Goal: Information Seeking & Learning: Learn about a topic

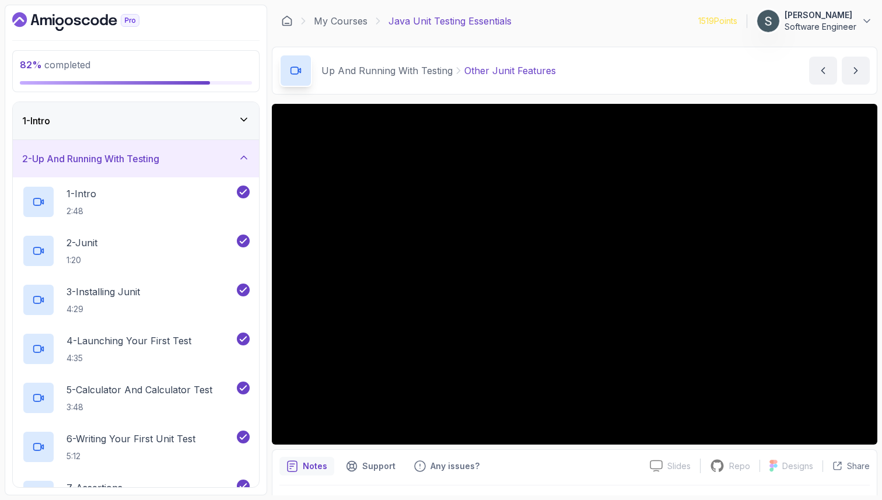
scroll to position [30, 0]
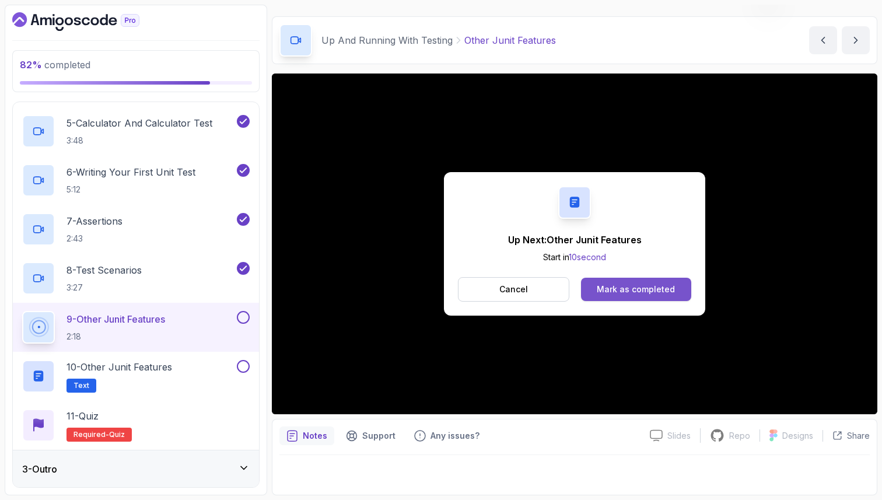
click at [594, 296] on button "Mark as completed" at bounding box center [636, 289] width 110 height 23
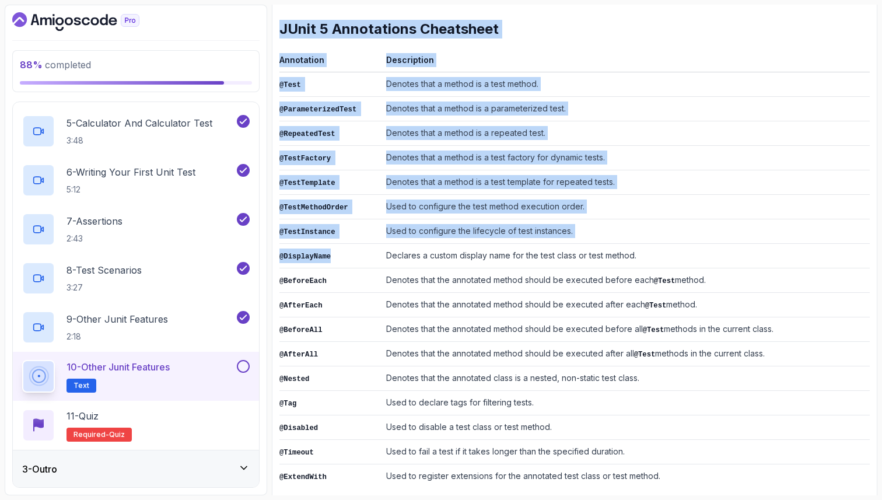
scroll to position [174, 0]
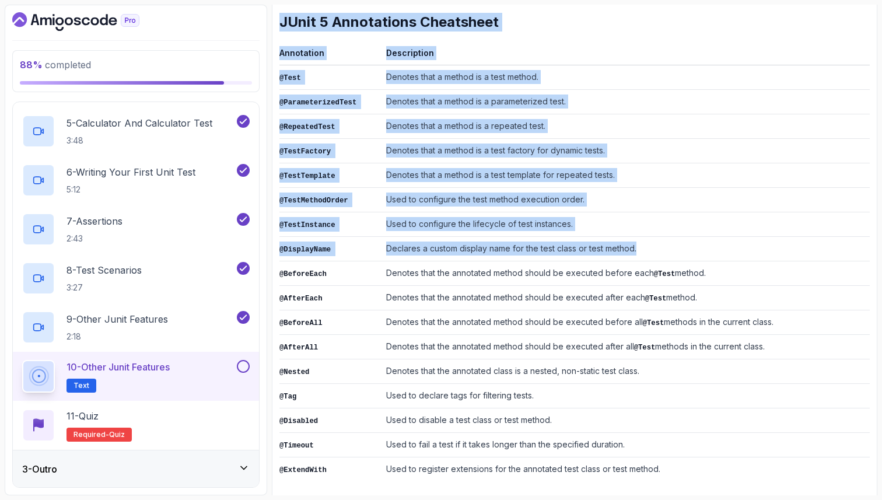
drag, startPoint x: 281, startPoint y: 198, endPoint x: 352, endPoint y: 257, distance: 92.8
click at [352, 257] on div "~1 min read JUnit 5 Annotations Cheatsheet Annotation Description @Test Denotes…" at bounding box center [575, 231] width 591 height 499
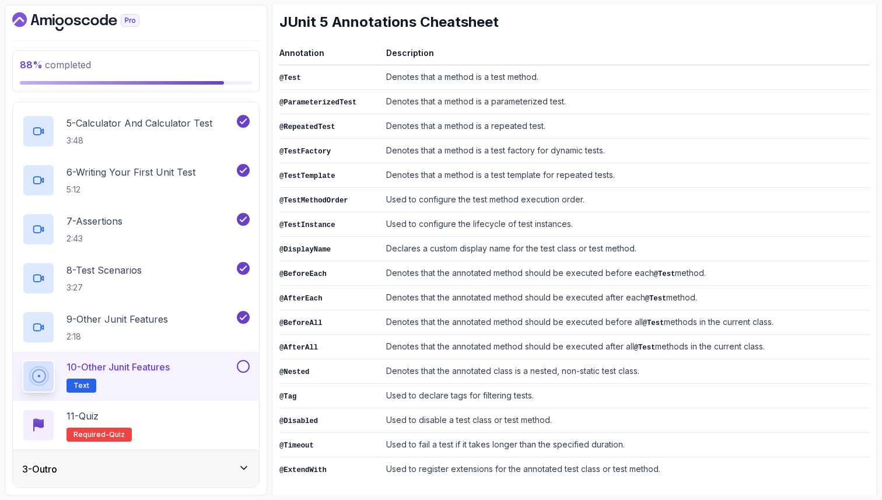
click at [639, 458] on td "Used to register extensions for the annotated test class or test method." at bounding box center [626, 470] width 488 height 25
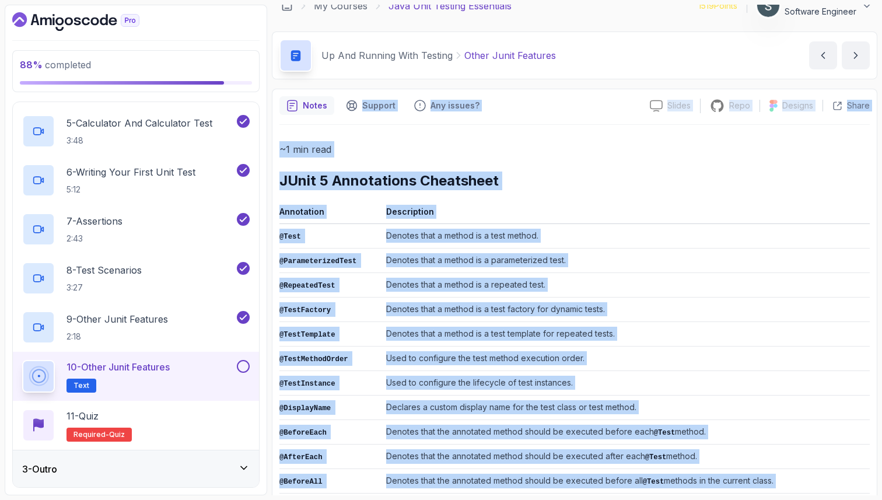
scroll to position [0, 0]
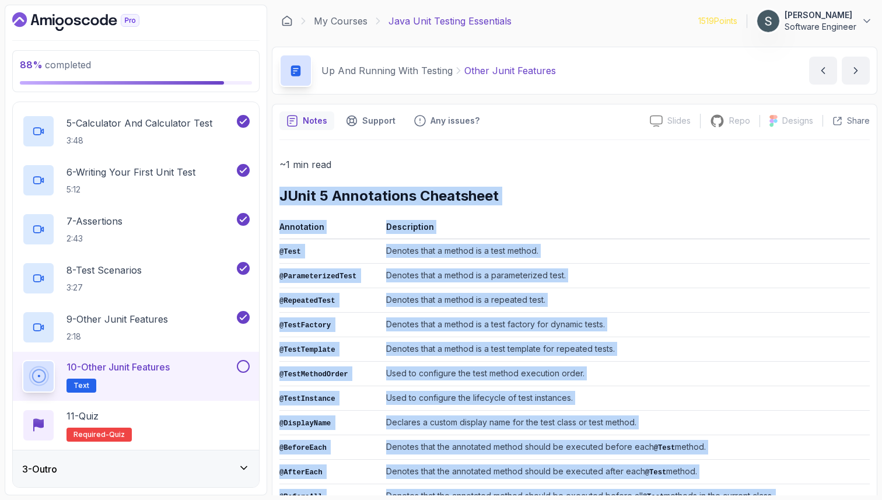
drag, startPoint x: 685, startPoint y: 462, endPoint x: 274, endPoint y: 197, distance: 489.7
click at [274, 197] on div "Notes Support Any issues? Slides Slides not available Repo Repository not avail…" at bounding box center [575, 391] width 606 height 575
copy div "JUnit 5 Annotations Cheatsheet Annotation Description @Test Denotes that a meth…"
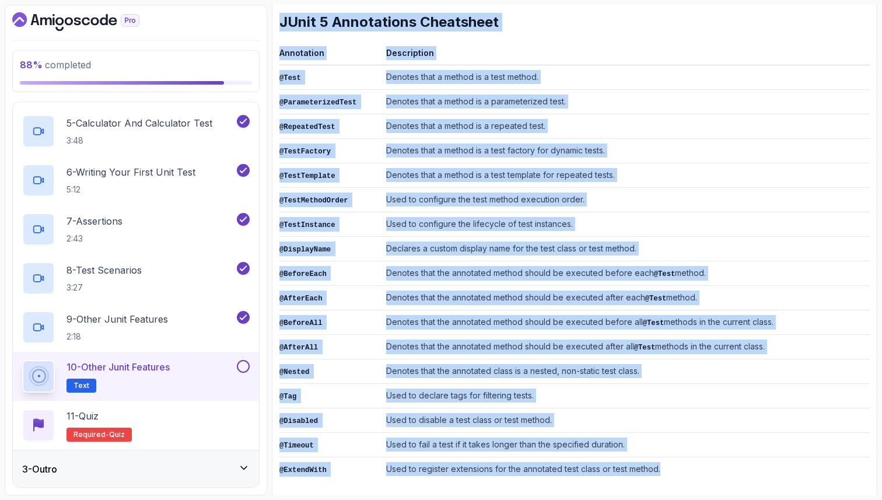
click at [533, 207] on td "Used to configure the test method execution order." at bounding box center [626, 200] width 488 height 25
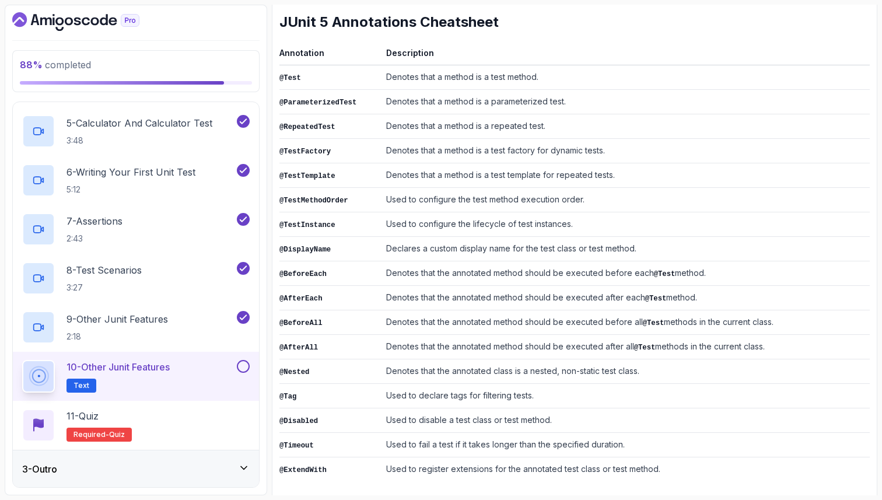
click at [252, 367] on div "10 - Other Junit Features Text" at bounding box center [136, 376] width 246 height 49
click at [245, 362] on button at bounding box center [243, 366] width 13 height 13
click at [186, 418] on div "11 - Quiz Required- quiz" at bounding box center [136, 425] width 228 height 33
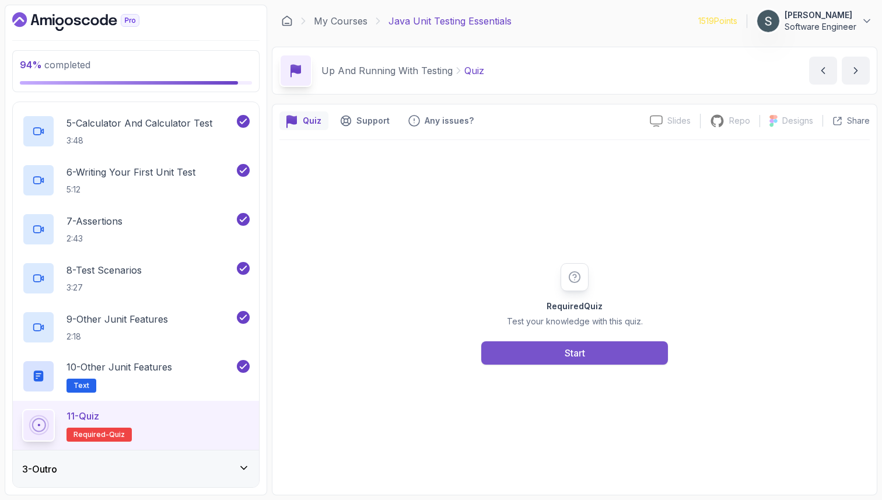
click at [553, 360] on button "Start" at bounding box center [574, 352] width 187 height 23
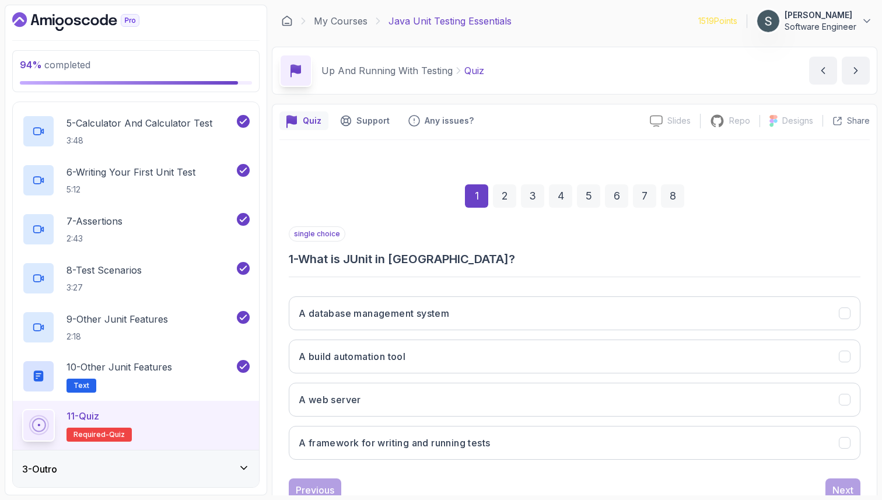
scroll to position [40, 0]
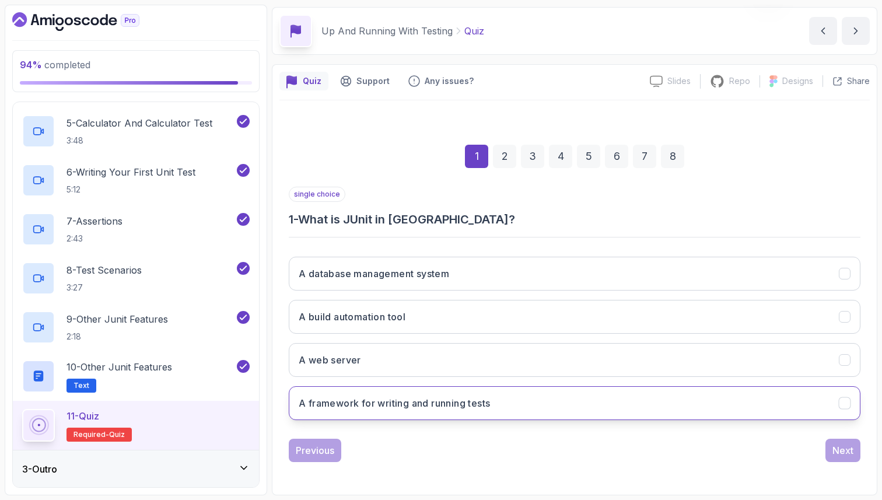
click at [550, 403] on button "A framework for writing and running tests" at bounding box center [575, 403] width 572 height 34
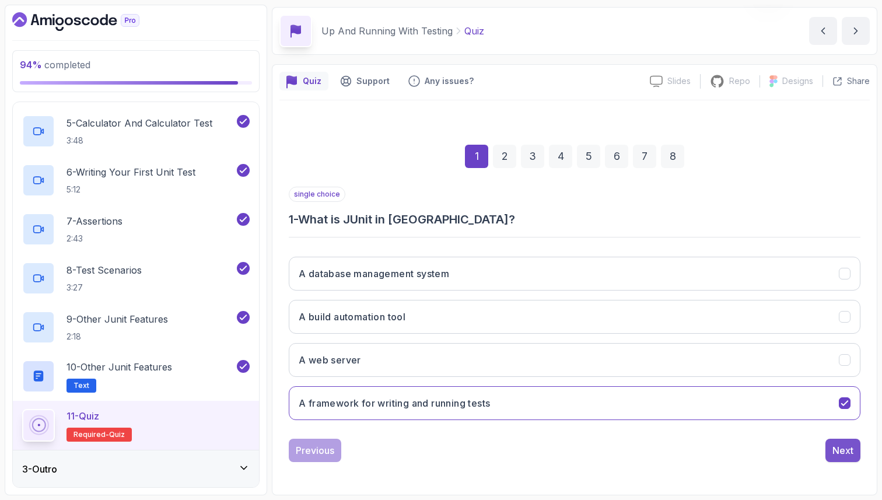
click at [847, 445] on div "Next" at bounding box center [843, 451] width 21 height 14
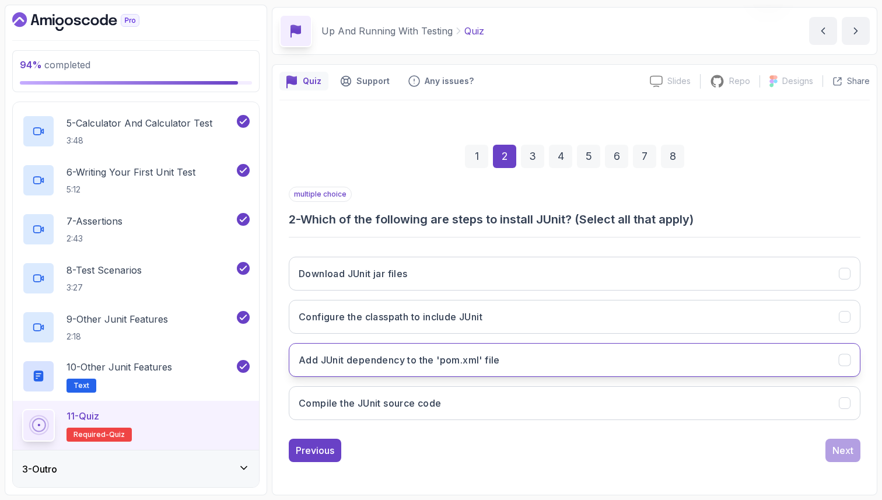
click at [382, 365] on h3 "Add JUnit dependency to the 'pom.xml' file" at bounding box center [399, 360] width 201 height 14
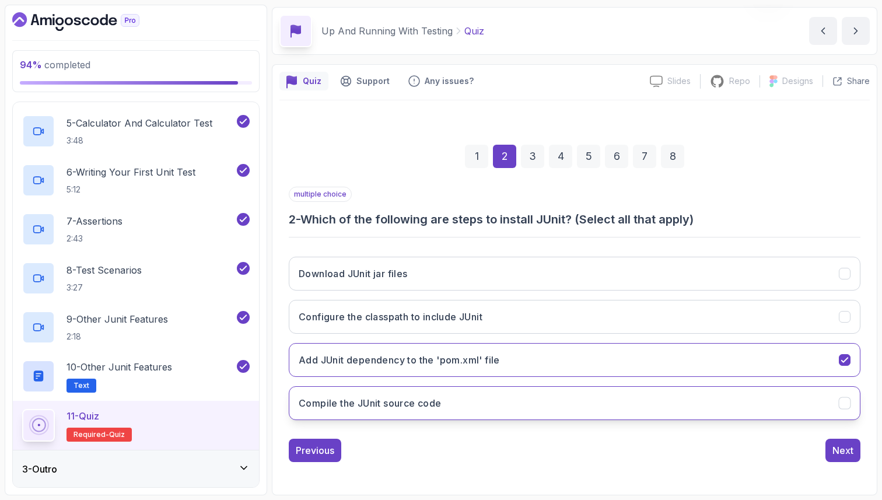
click at [553, 413] on button "Compile the JUnit source code" at bounding box center [575, 403] width 572 height 34
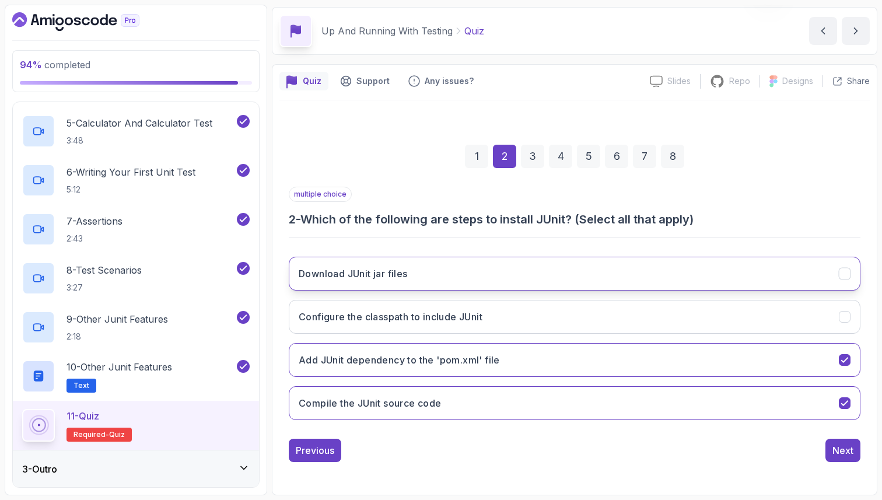
click at [575, 267] on button "Download JUnit jar files" at bounding box center [575, 274] width 572 height 34
click at [854, 443] on button "Next" at bounding box center [843, 450] width 35 height 23
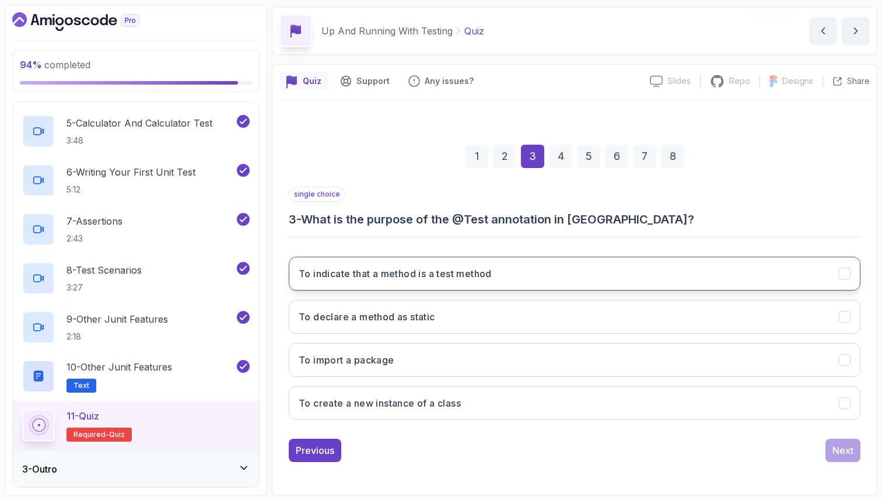
click at [663, 271] on button "To indicate that a method is a test method" at bounding box center [575, 274] width 572 height 34
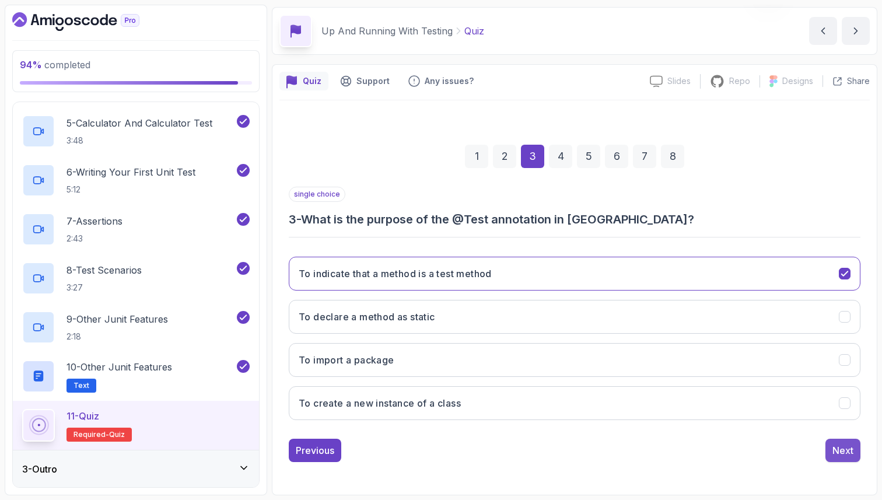
click at [851, 444] on div "Next" at bounding box center [843, 451] width 21 height 14
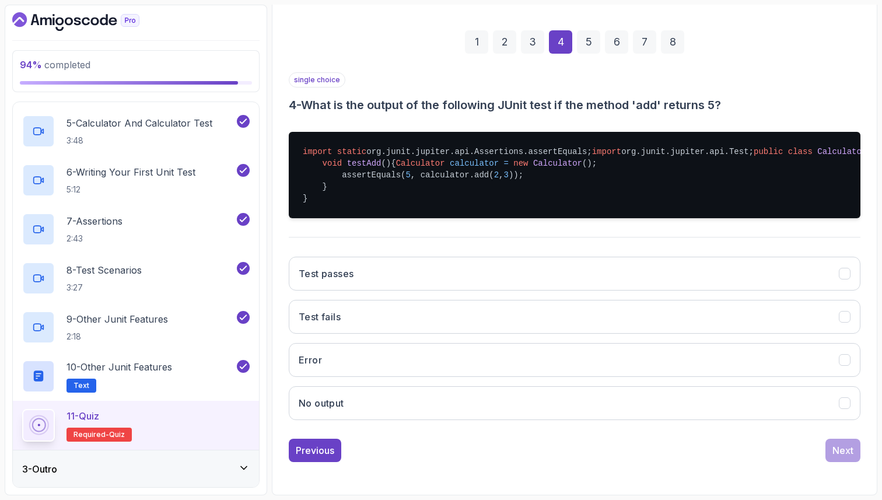
scroll to position [212, 0]
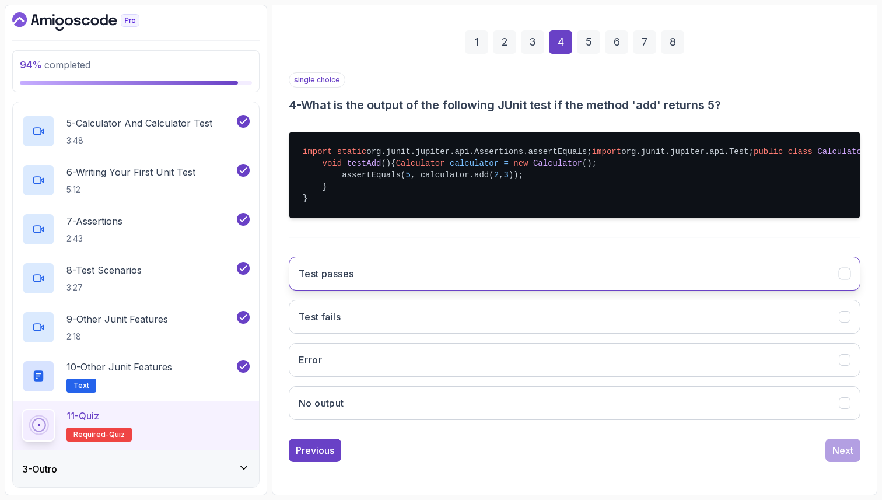
click at [610, 280] on button "Test passes" at bounding box center [575, 274] width 572 height 34
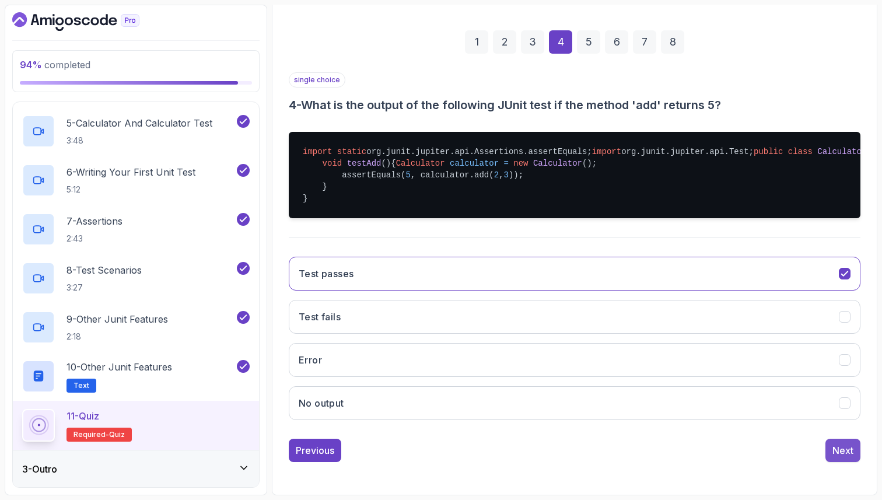
click at [850, 444] on div "Next" at bounding box center [843, 451] width 21 height 14
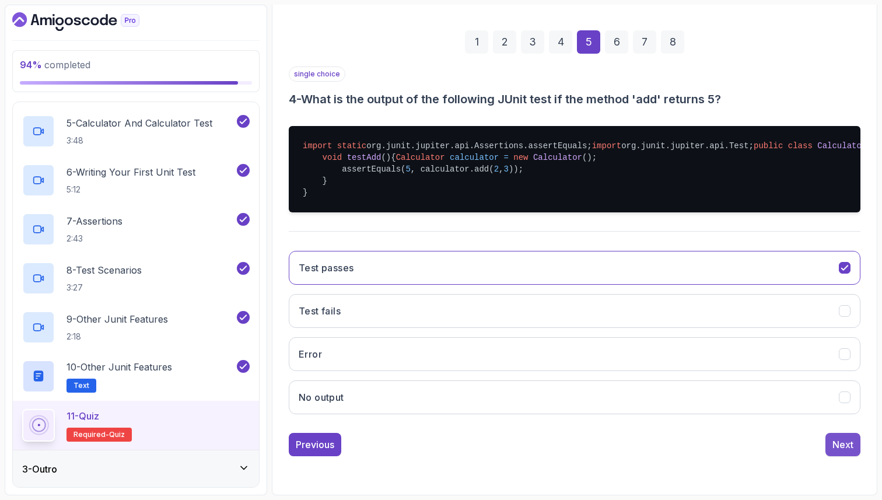
scroll to position [40, 0]
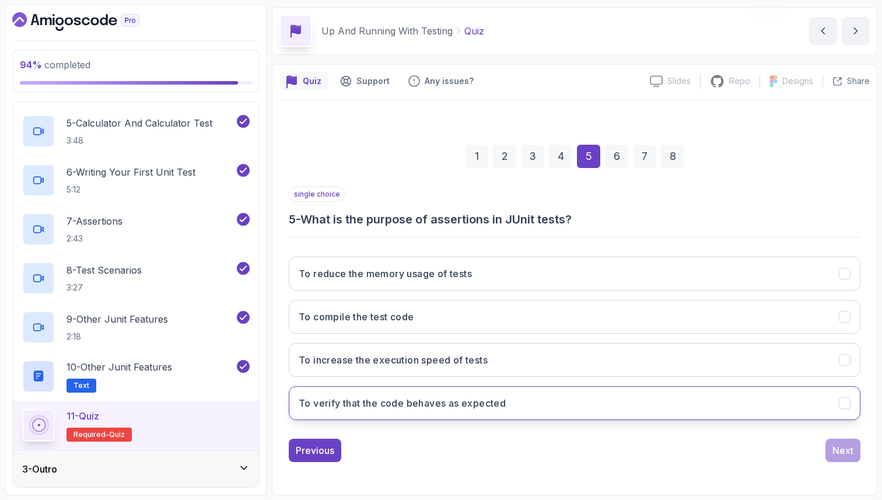
click at [738, 390] on button "To verify that the code behaves as expected" at bounding box center [575, 403] width 572 height 34
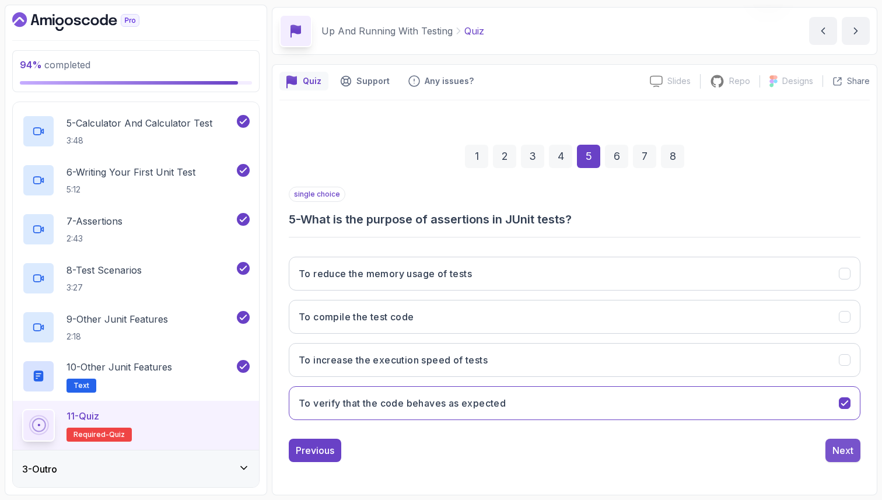
click at [839, 449] on div "Next" at bounding box center [843, 451] width 21 height 14
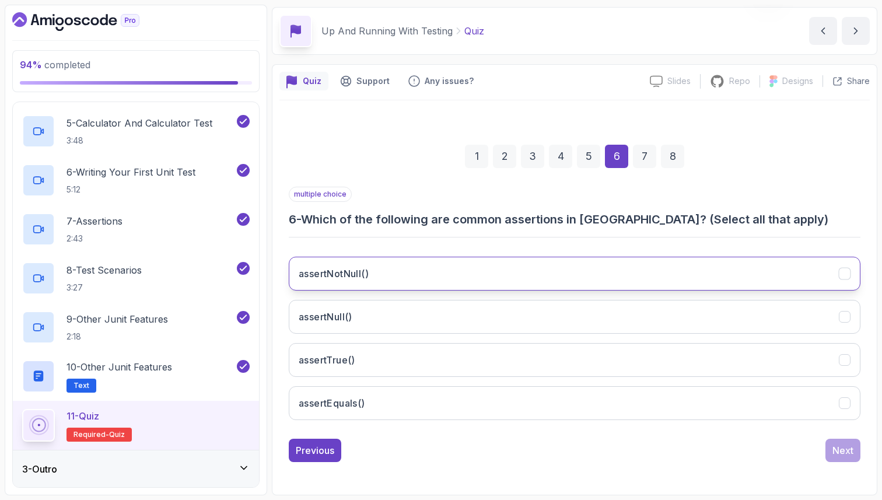
click at [591, 281] on button "assertNotNull()" at bounding box center [575, 274] width 572 height 34
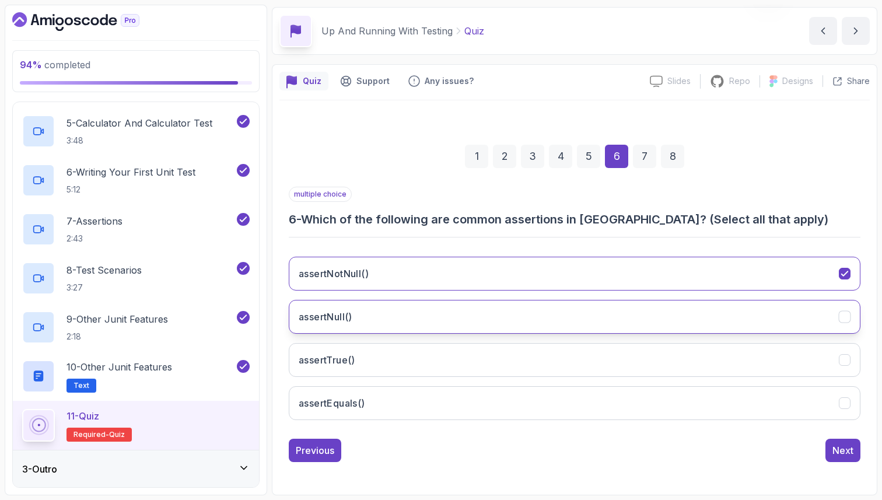
click at [585, 331] on button "assertNull()" at bounding box center [575, 317] width 572 height 34
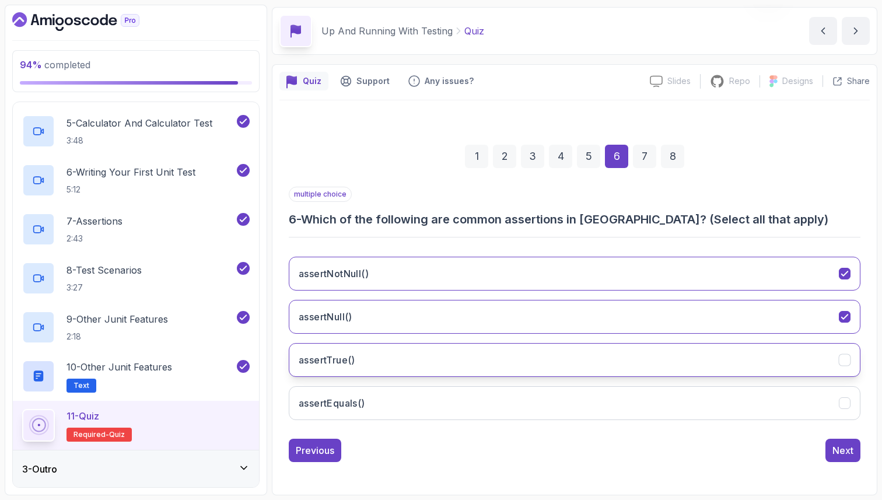
click at [578, 355] on button "assertTrue()" at bounding box center [575, 360] width 572 height 34
click at [570, 386] on button "assertEquals()" at bounding box center [575, 403] width 572 height 34
click at [833, 455] on div "Next" at bounding box center [843, 451] width 21 height 14
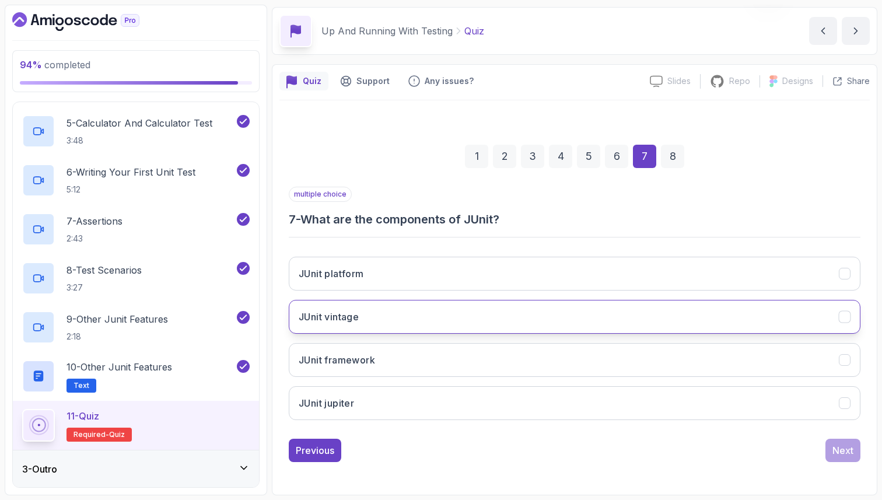
click at [584, 315] on button "JUnit vintage" at bounding box center [575, 317] width 572 height 34
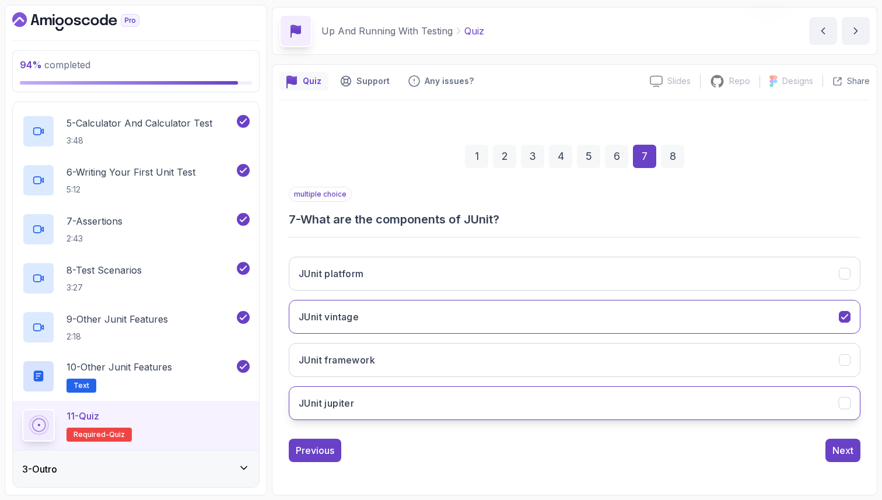
click at [541, 387] on button "JUnit jupiter" at bounding box center [575, 403] width 572 height 34
click at [548, 253] on div "JUnit platform JUnit vintage JUnit framework JUnit jupiter" at bounding box center [575, 338] width 572 height 182
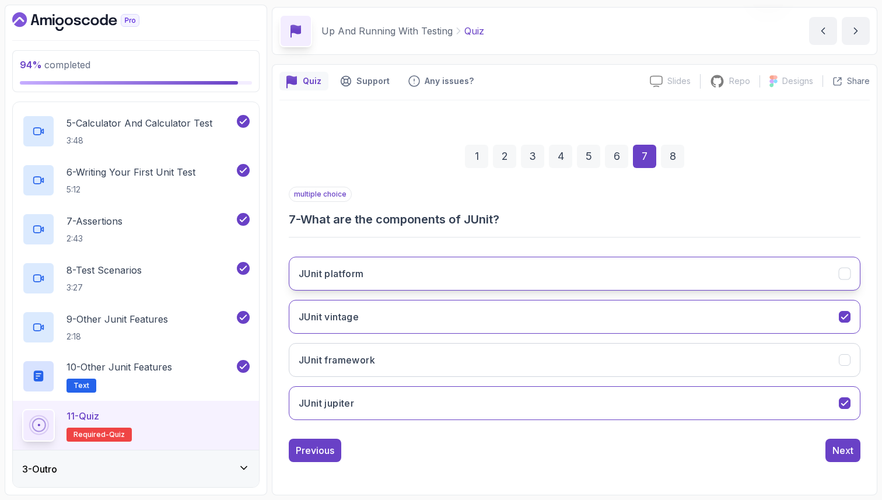
click at [548, 267] on button "JUnit platform" at bounding box center [575, 274] width 572 height 34
click at [833, 451] on div "Next" at bounding box center [843, 451] width 21 height 14
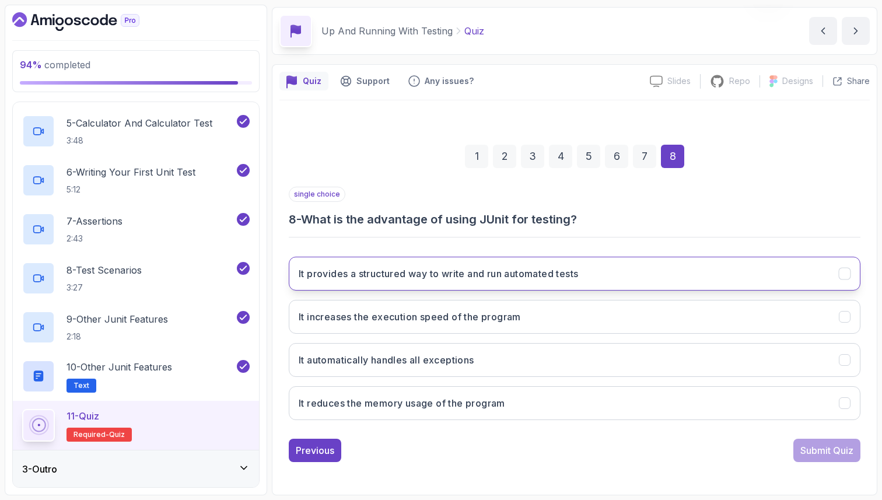
click at [724, 278] on button "It provides a structured way to write and run automated tests" at bounding box center [575, 274] width 572 height 34
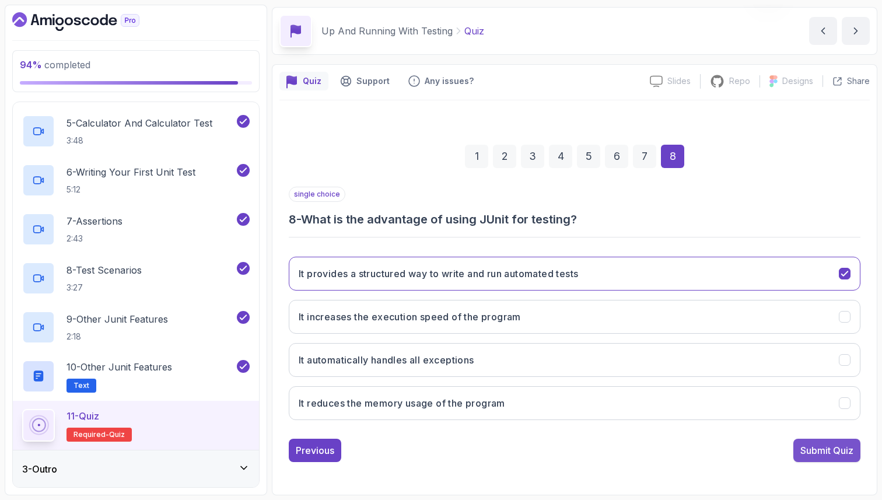
click at [824, 444] on div "Submit Quiz" at bounding box center [827, 451] width 53 height 14
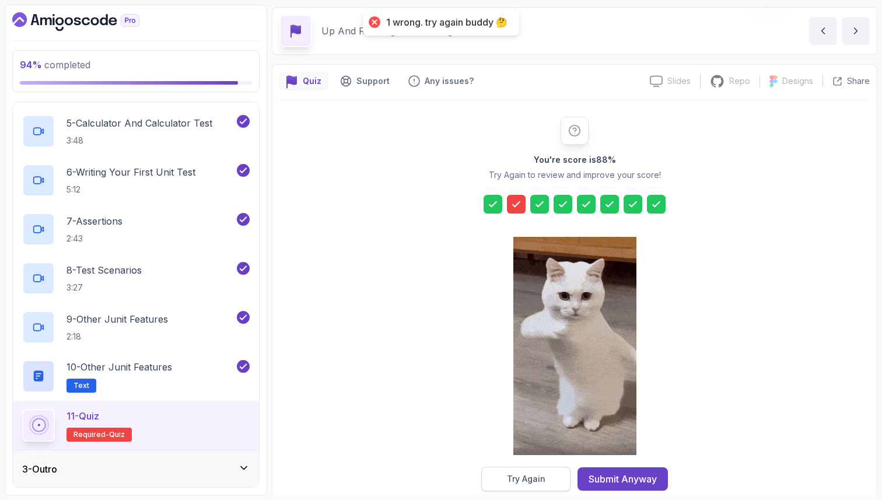
click at [552, 472] on button "Try Again" at bounding box center [525, 479] width 89 height 25
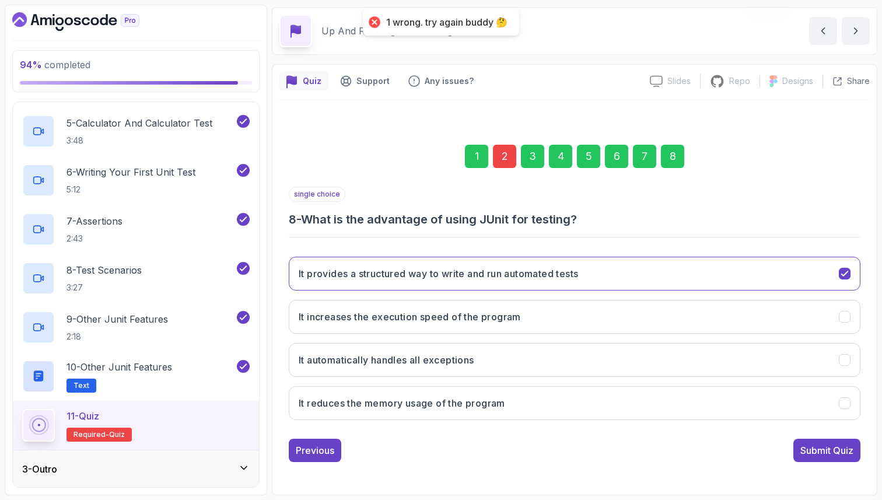
click at [505, 156] on div "2" at bounding box center [504, 156] width 23 height 23
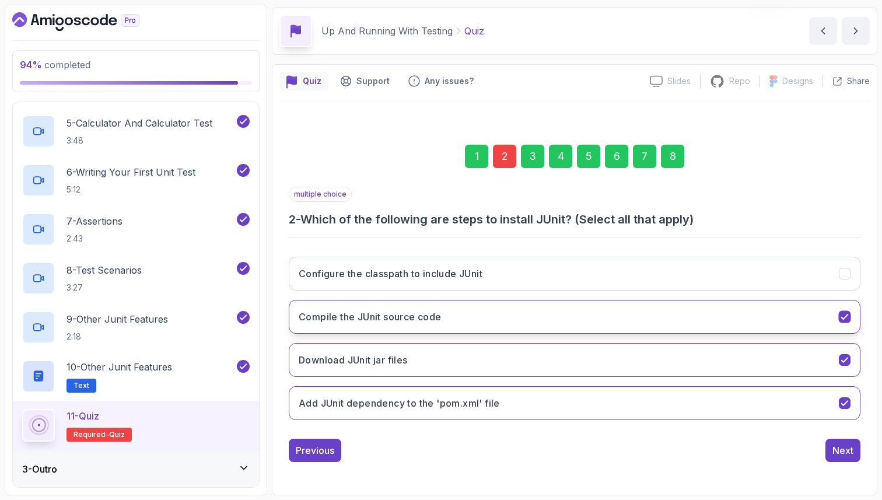
click at [542, 314] on button "Compile the JUnit source code" at bounding box center [575, 317] width 572 height 34
click at [675, 161] on div "8" at bounding box center [672, 156] width 23 height 23
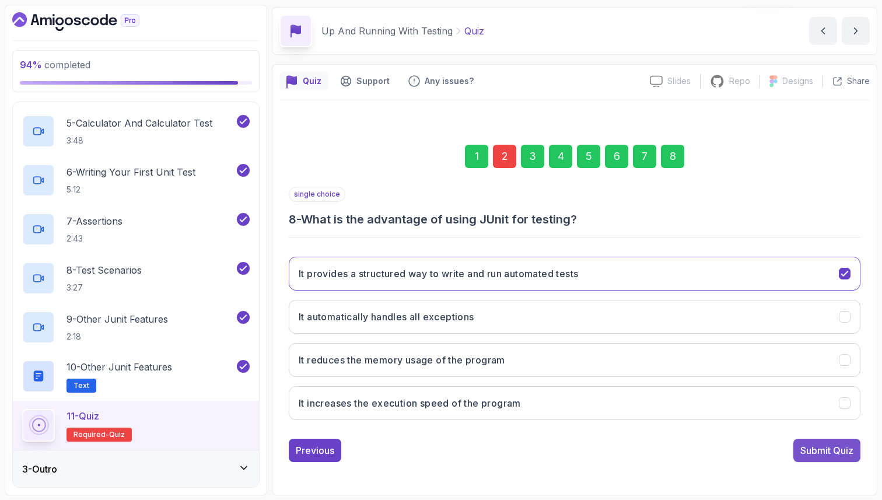
click at [836, 452] on div "Submit Quiz" at bounding box center [827, 451] width 53 height 14
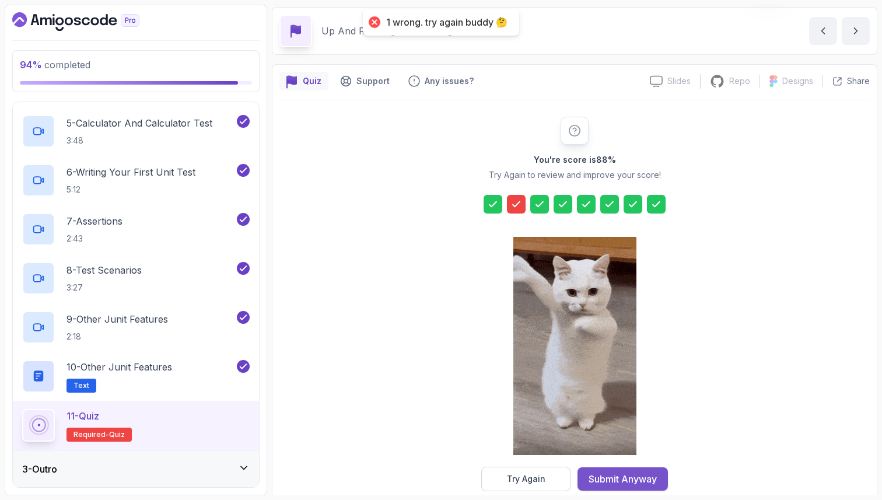
click at [648, 470] on button "Submit Anyway" at bounding box center [623, 478] width 90 height 23
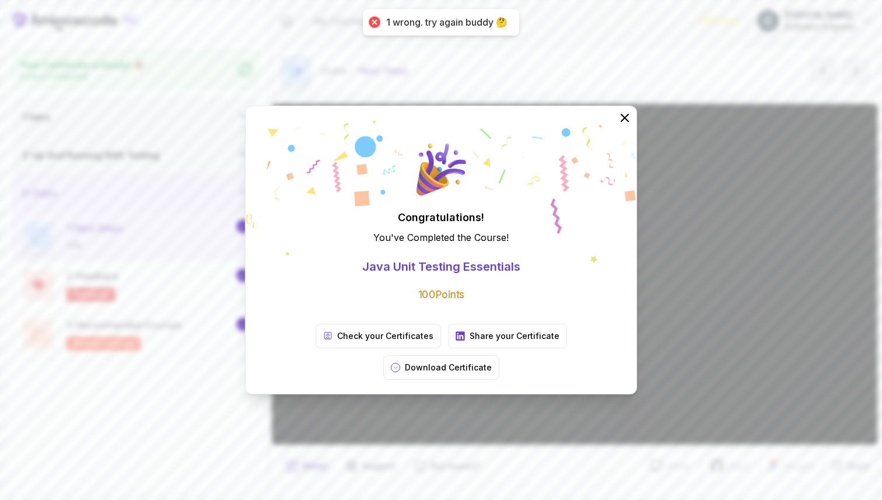
click at [710, 251] on div "Congratulations! You've Completed the Course ! Java Unit Testing Essentials 100…" at bounding box center [441, 250] width 882 height 500
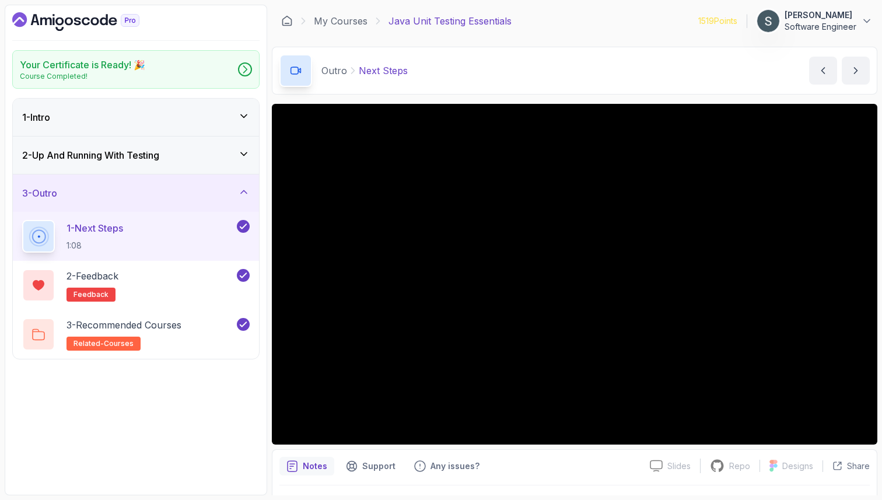
click at [60, 23] on icon "Dashboard" at bounding box center [75, 21] width 127 height 19
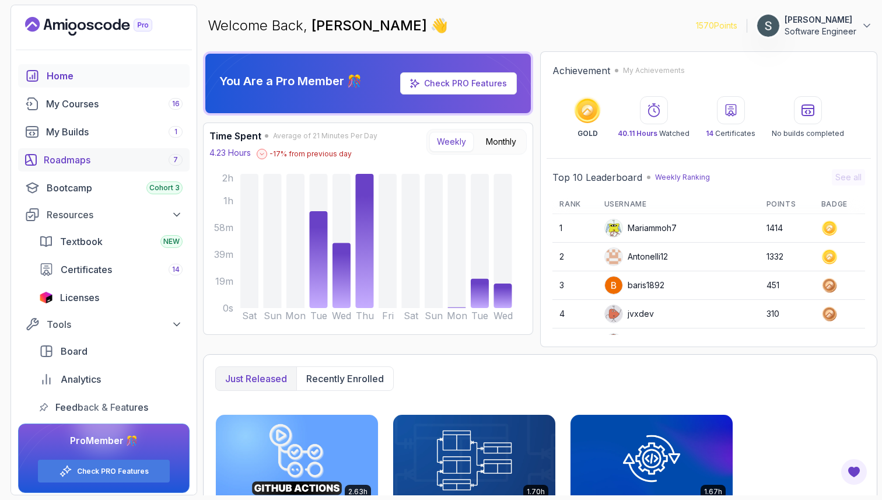
click at [97, 163] on div "Roadmaps 7" at bounding box center [113, 160] width 139 height 14
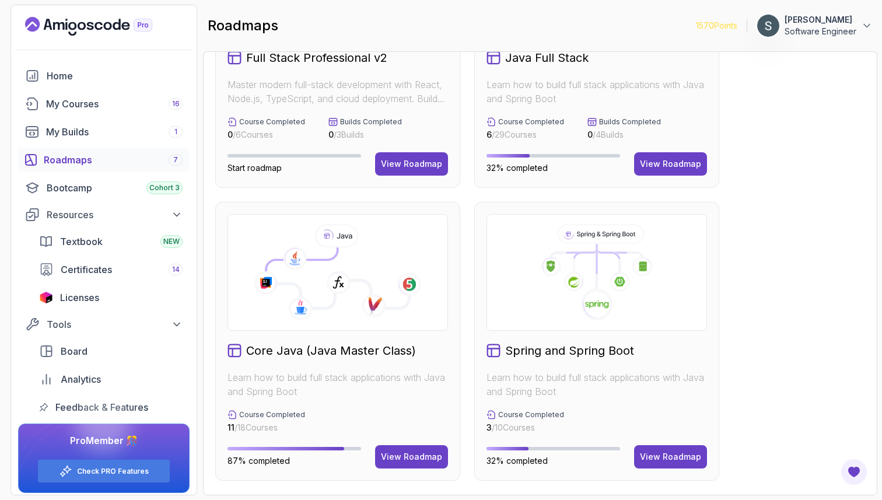
scroll to position [186, 0]
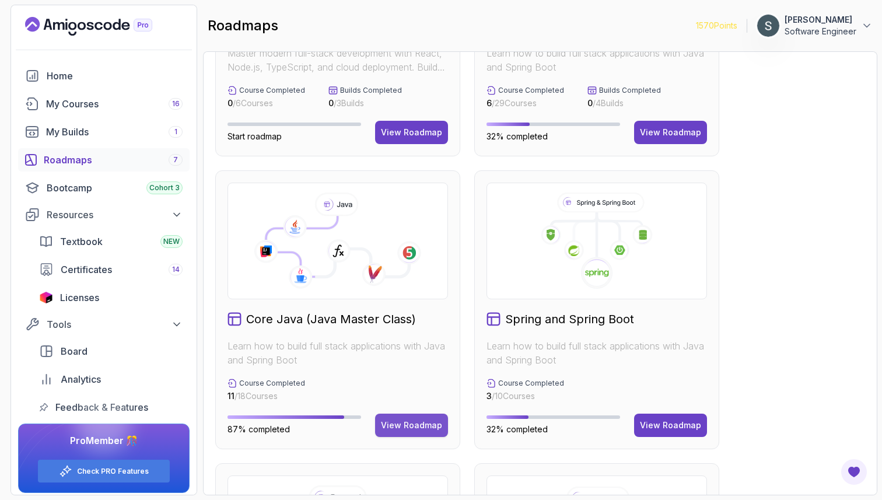
click at [409, 423] on div "View Roadmap" at bounding box center [411, 426] width 61 height 12
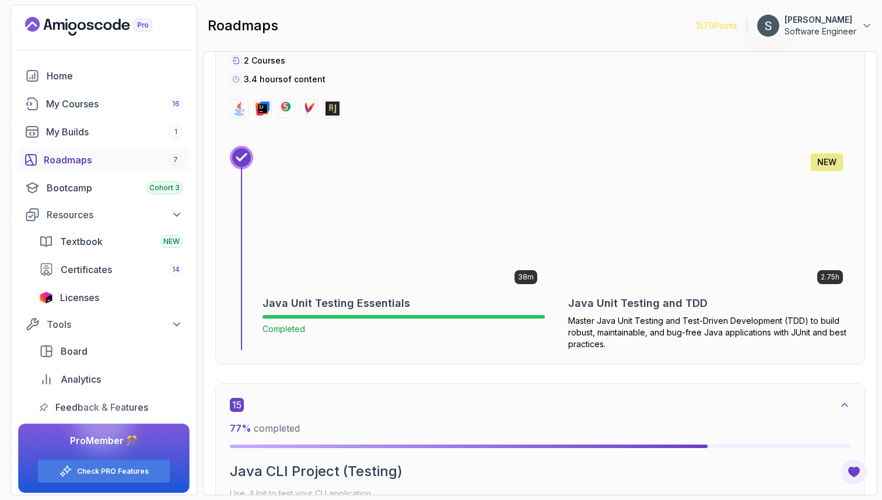
scroll to position [6719, 0]
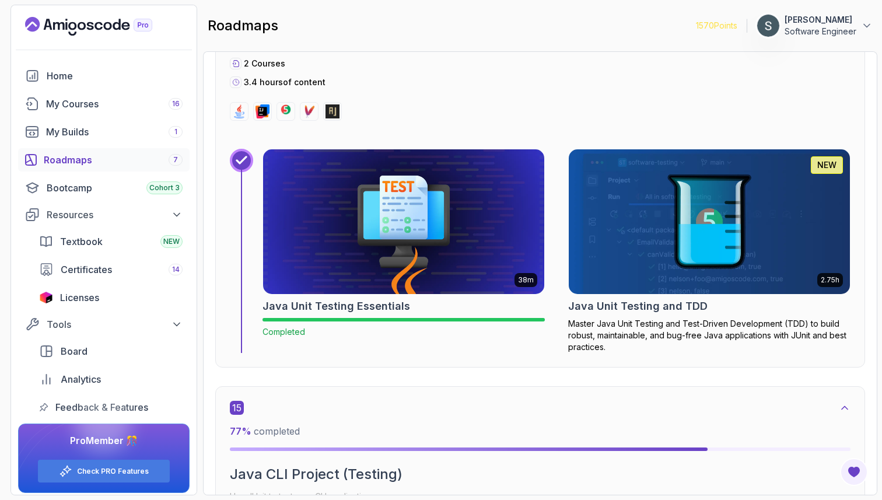
click at [731, 241] on img at bounding box center [709, 222] width 295 height 152
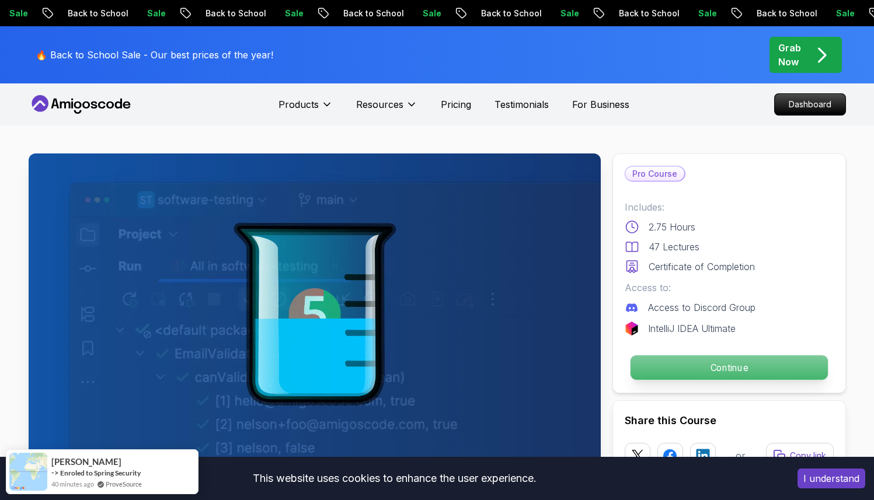
click at [790, 372] on p "Continue" at bounding box center [728, 367] width 197 height 25
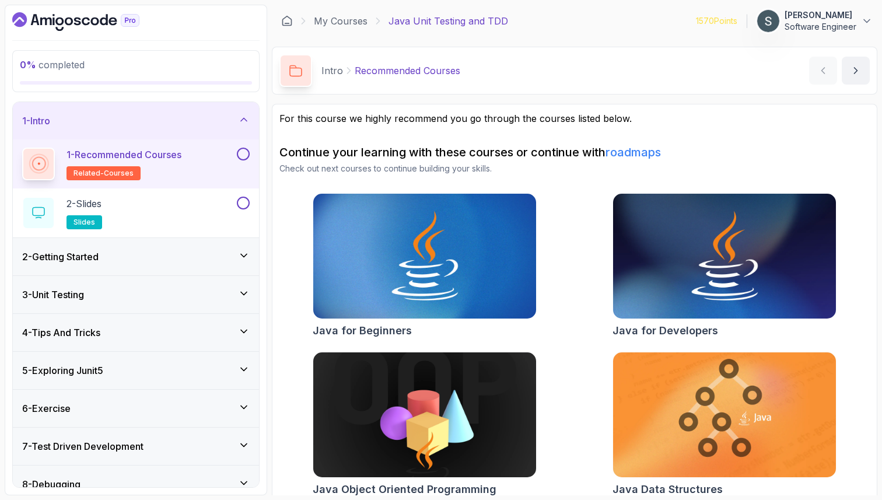
scroll to position [13, 0]
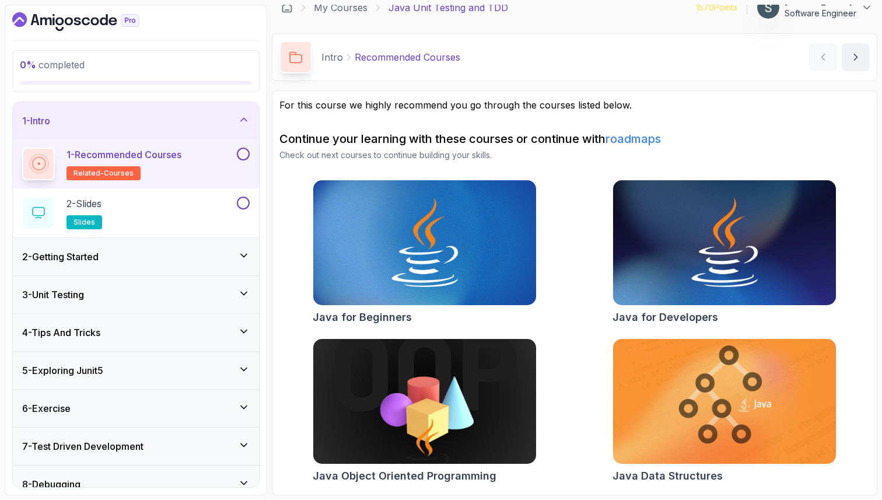
click at [245, 153] on button at bounding box center [243, 154] width 13 height 13
click at [217, 214] on div "2 - Slides slides" at bounding box center [128, 213] width 212 height 33
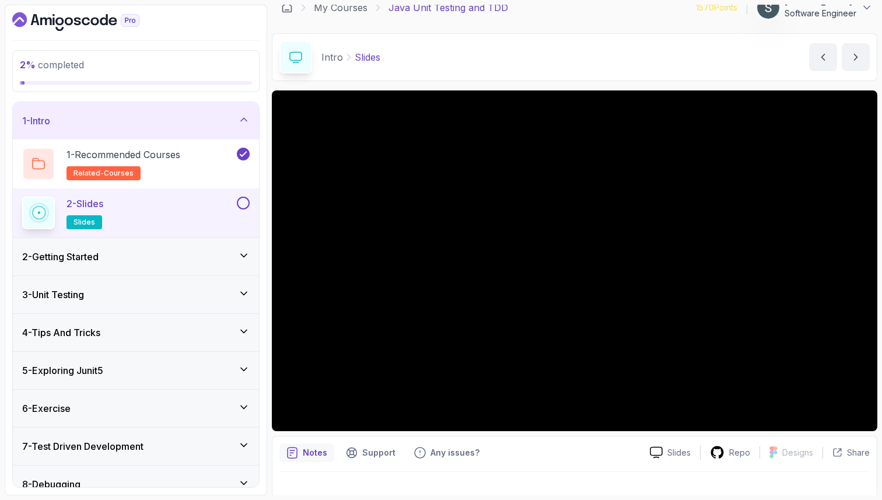
click at [252, 201] on div "2 - Slides slides" at bounding box center [136, 213] width 246 height 49
click at [245, 203] on button at bounding box center [243, 203] width 13 height 13
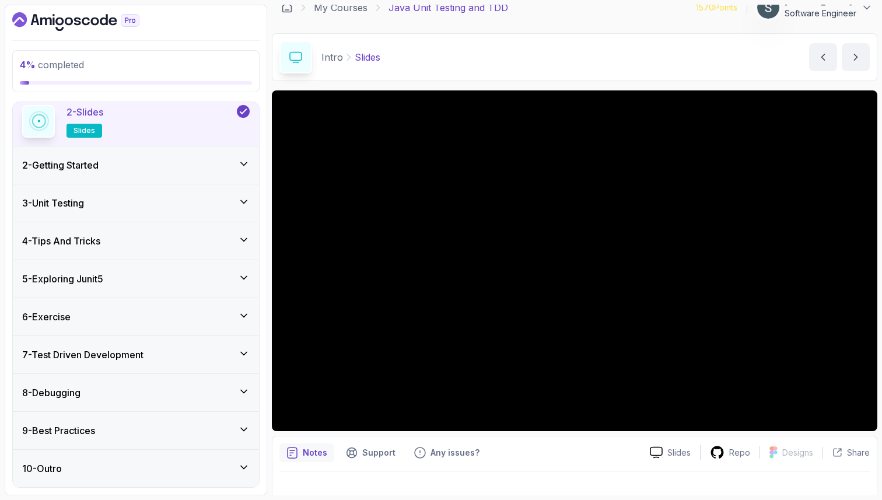
click at [134, 472] on div "10 - Outro" at bounding box center [136, 469] width 228 height 14
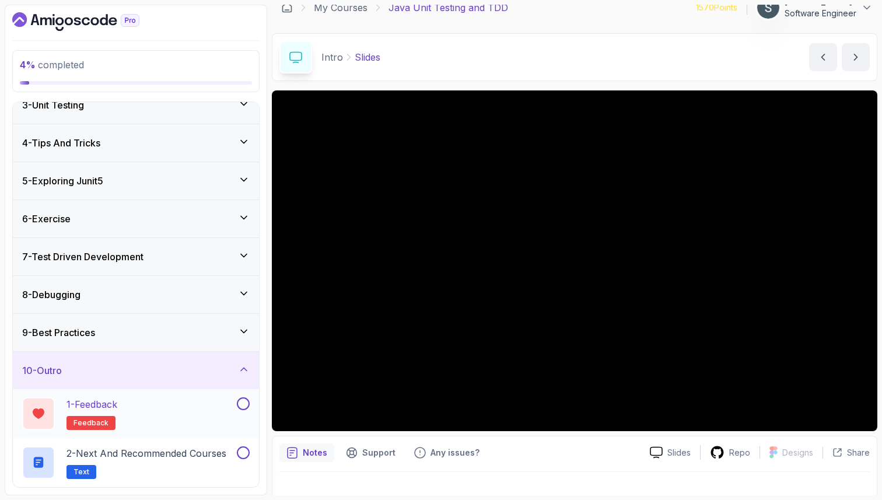
click at [238, 414] on button "1 - Feedback feedback" at bounding box center [136, 413] width 228 height 33
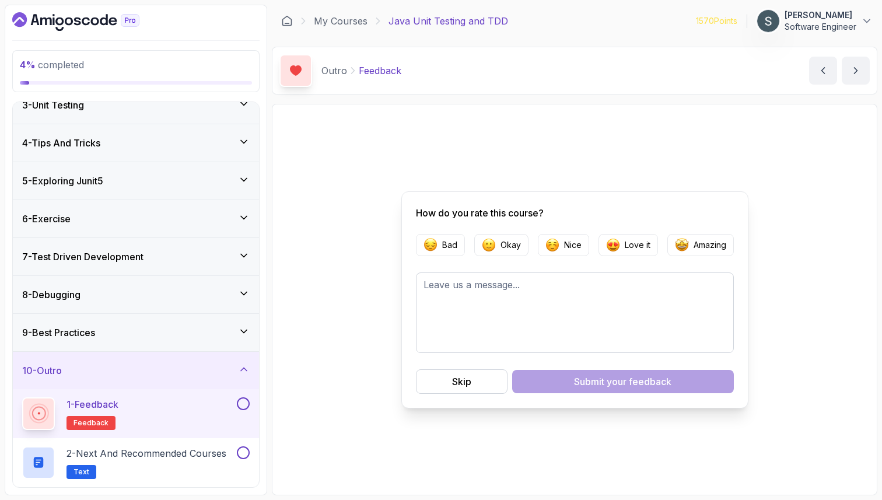
click at [242, 408] on button at bounding box center [243, 403] width 13 height 13
click at [209, 452] on p "2 - Next and Recommended Courses" at bounding box center [147, 453] width 160 height 14
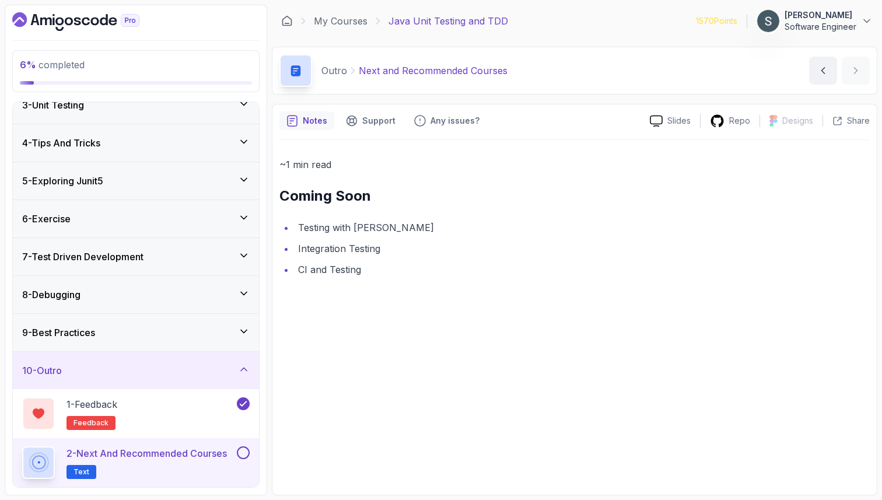
click at [251, 454] on div "2 - Next and Recommended Courses Text" at bounding box center [136, 462] width 246 height 49
click at [244, 455] on button at bounding box center [243, 452] width 13 height 13
click at [226, 374] on div "10 - Outro" at bounding box center [136, 371] width 228 height 14
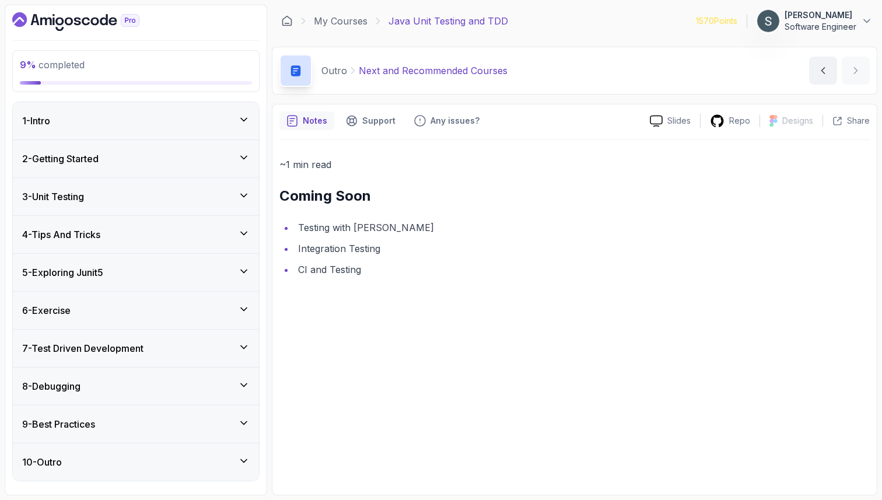
click at [184, 425] on div "9 - Best Practices" at bounding box center [136, 424] width 228 height 14
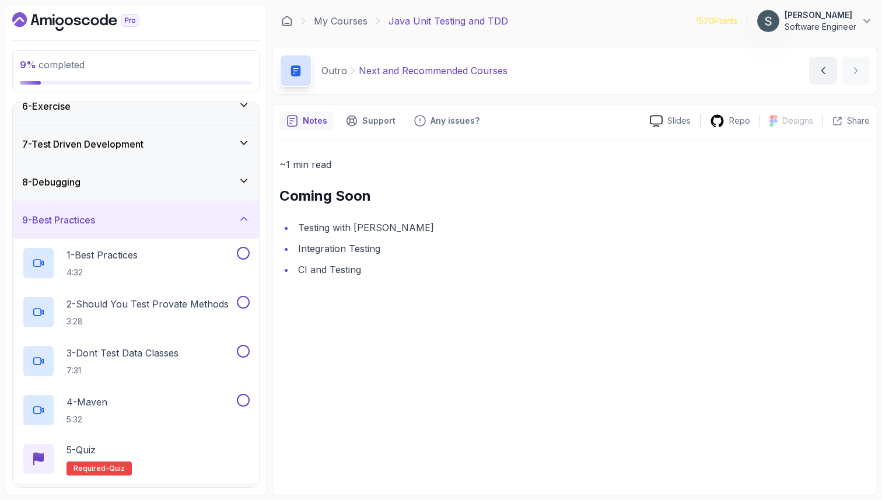
scroll to position [202, 0]
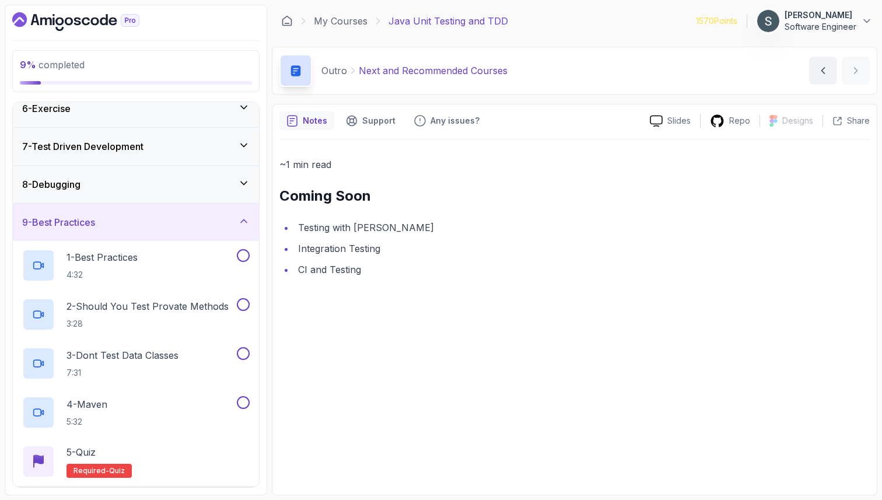
click at [212, 240] on div "9 - Best Practices" at bounding box center [136, 222] width 246 height 37
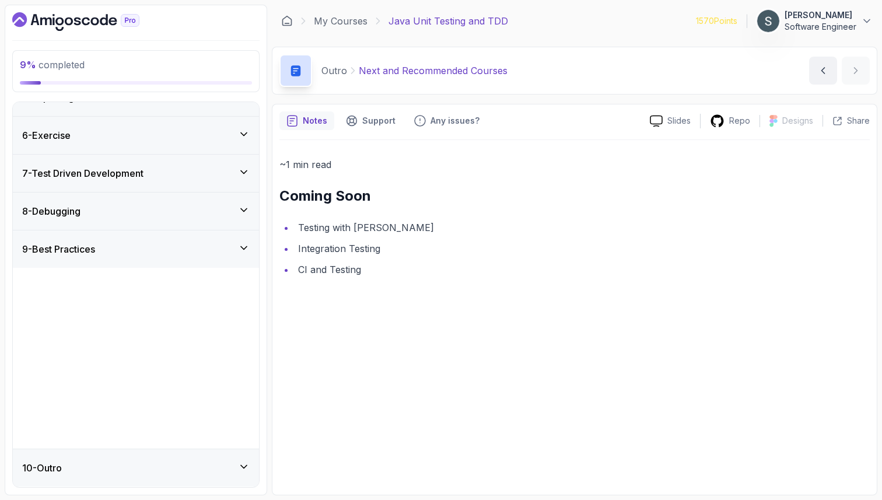
scroll to position [0, 0]
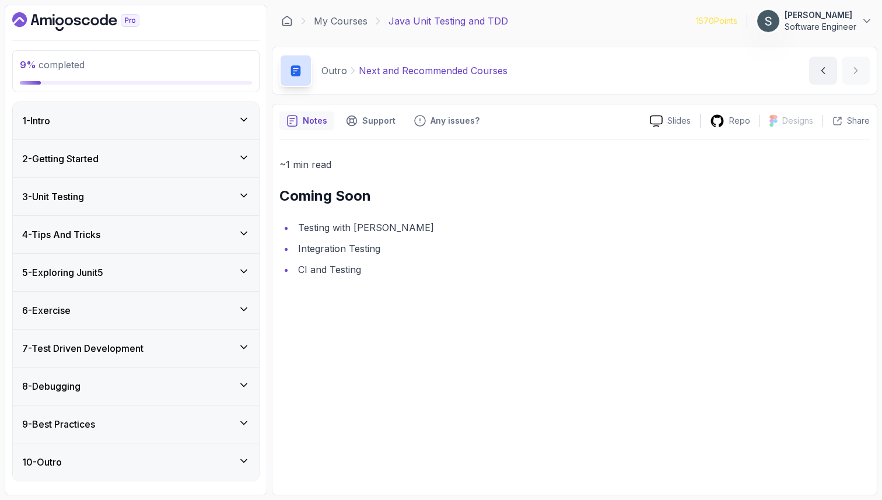
click at [199, 142] on div "2 - Getting Started" at bounding box center [136, 158] width 246 height 37
